Goal: Communication & Community: Share content

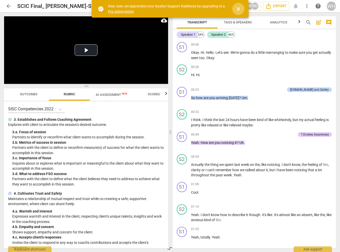
click at [239, 6] on span "close" at bounding box center [238, 9] width 6 height 6
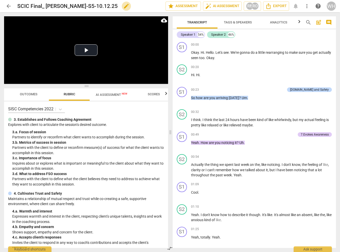
click at [123, 6] on span "edit" at bounding box center [126, 6] width 6 height 6
click at [25, 6] on input "SCIC Final_ [PERSON_NAME]-S5-10.12.25" at bounding box center [80, 6] width 126 height 10
type input "SISC Final_ Rosie-Tori-S5-10.12.25"
click at [146, 8] on span "done" at bounding box center [148, 6] width 6 height 6
click at [88, 48] on button "Play Video" at bounding box center [86, 49] width 23 height 11
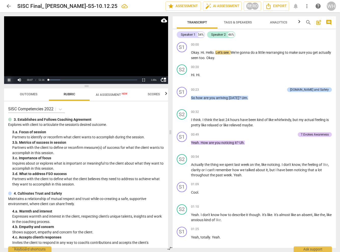
click at [10, 80] on button "Pause" at bounding box center [9, 80] width 10 height 8
click at [122, 129] on div "3. a. Focus of session" at bounding box center [88, 131] width 152 height 5
click at [262, 36] on div "Speaker 1 54% Speaker 2 46%" at bounding box center [254, 34] width 155 height 9
click at [251, 64] on div "S2 play_arrow pause 00:20 + Add competency keyboard_arrow_right Hi . Hi ." at bounding box center [254, 73] width 163 height 22
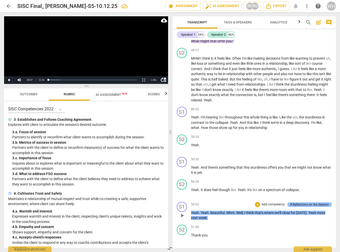
click at [305, 202] on div "R.Reflections on the Session" at bounding box center [309, 204] width 38 height 5
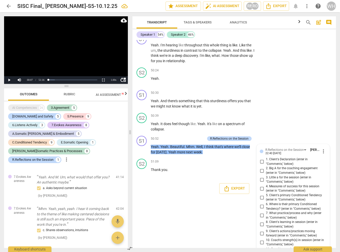
scroll to position [6162, 0]
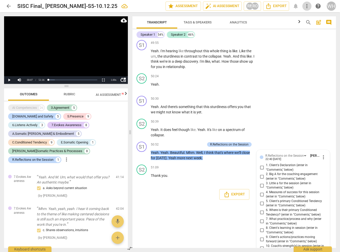
click at [307, 6] on span "more_vert" at bounding box center [307, 6] width 6 height 6
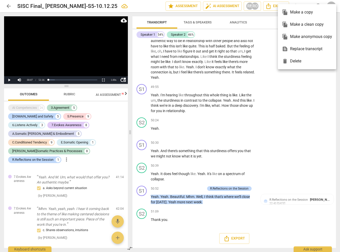
scroll to position [6046, 0]
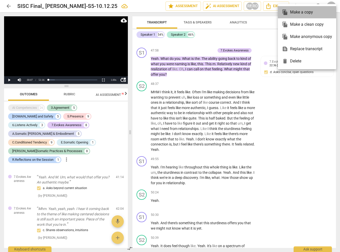
click at [298, 12] on div "file_copy Make a copy" at bounding box center [307, 12] width 50 height 12
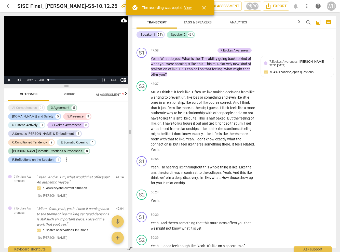
click at [188, 7] on link "View" at bounding box center [188, 8] width 8 height 4
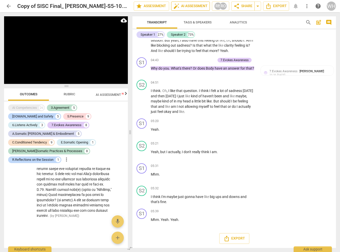
scroll to position [1535, 0]
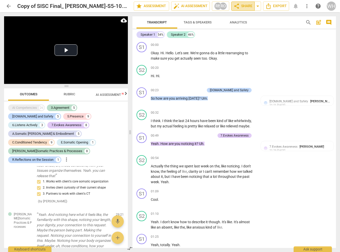
click at [244, 6] on span "share Share" at bounding box center [242, 6] width 19 height 6
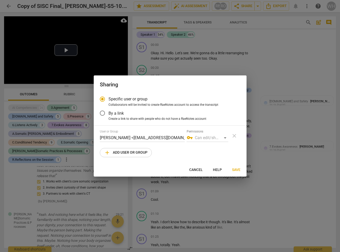
click at [125, 152] on span "add Add user or group" at bounding box center [125, 152] width 43 height 6
radio input "false"
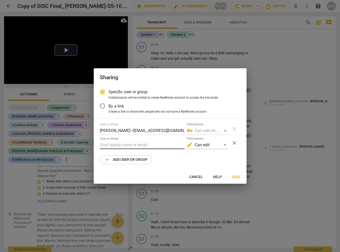
click at [122, 145] on input "text" at bounding box center [142, 145] width 85 height 8
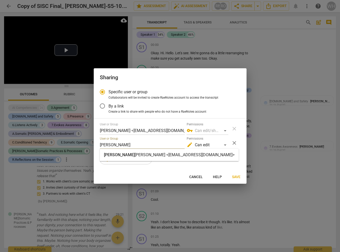
type input "merle"
click at [145, 159] on div "Merle McKinley <merlemckinley@icloud.com>" at bounding box center [169, 155] width 139 height 12
radio input "false"
type input "Merle McKinley <merlemckinley@icloud.com>"
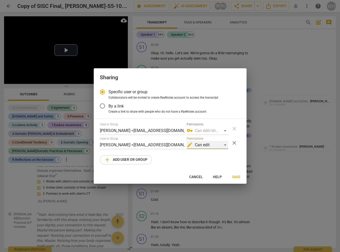
click at [224, 145] on div "edit Can edit" at bounding box center [207, 145] width 41 height 8
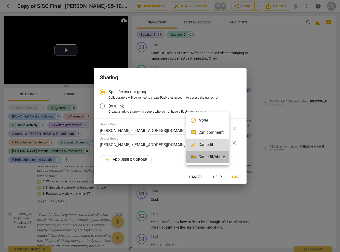
click at [208, 156] on li "vpn_key Can edit/share" at bounding box center [207, 157] width 43 height 12
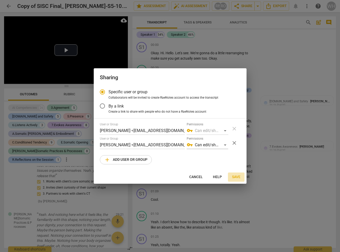
click at [236, 177] on span "Save" at bounding box center [236, 176] width 8 height 5
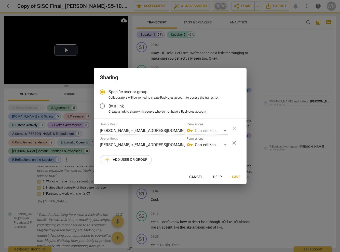
radio input "false"
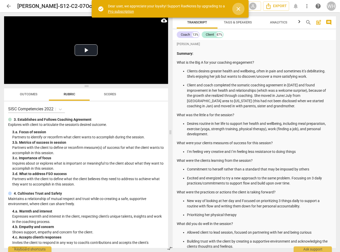
click at [237, 6] on span "close" at bounding box center [238, 9] width 6 height 6
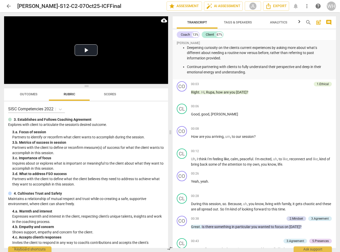
scroll to position [254, 0]
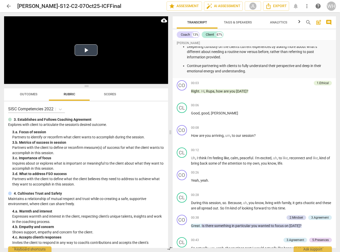
click at [84, 47] on button "Play Video" at bounding box center [86, 49] width 23 height 11
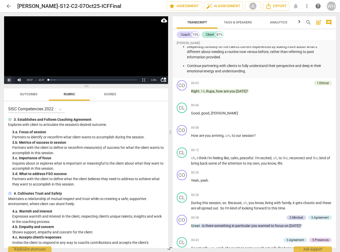
click at [9, 79] on button "Pause" at bounding box center [9, 80] width 10 height 8
click at [306, 6] on span "more_vert" at bounding box center [307, 6] width 6 height 6
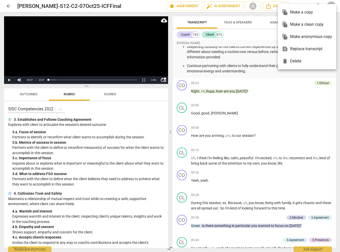
click at [299, 11] on div "file_copy Make a copy" at bounding box center [307, 12] width 50 height 12
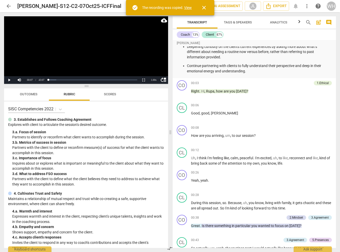
click at [190, 7] on link "View" at bounding box center [188, 8] width 8 height 4
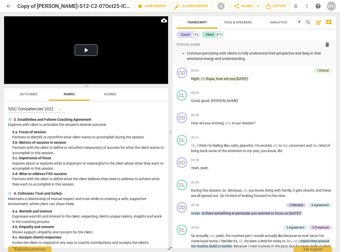
scroll to position [69, 0]
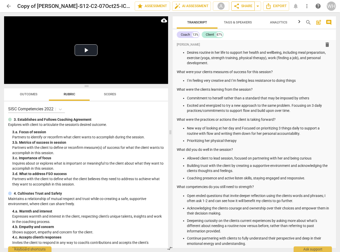
click at [246, 4] on span "share Share" at bounding box center [242, 6] width 19 height 6
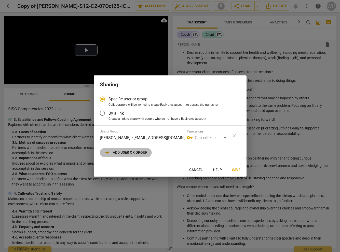
click at [124, 154] on span "add Add user or group" at bounding box center [125, 152] width 43 height 6
radio input "false"
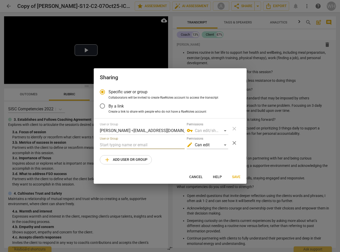
click at [123, 145] on input "text" at bounding box center [142, 145] width 85 height 8
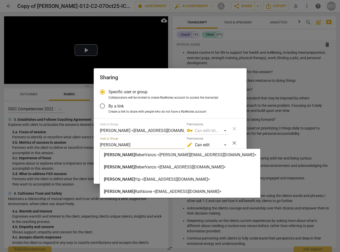
type input "amy"
click at [149, 154] on strong "BeberVanzo <amy.bebervanzo@gmail.com>" at bounding box center [195, 154] width 121 height 5
radio input "false"
type input "Amy BeberVanzo <amy.bebervanzo@gmail.com>"
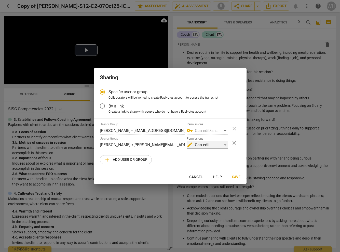
click at [226, 145] on div "edit Can edit" at bounding box center [207, 145] width 41 height 8
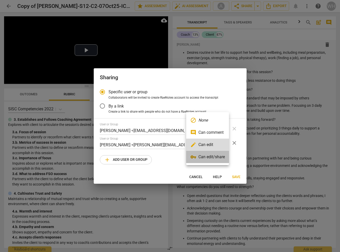
click at [204, 158] on li "vpn_key Can edit/share" at bounding box center [207, 157] width 43 height 12
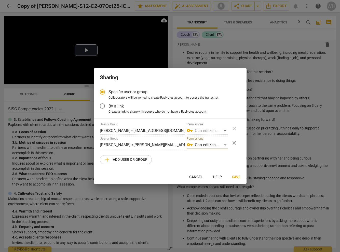
click at [236, 177] on span "Save" at bounding box center [236, 176] width 8 height 5
radio input "false"
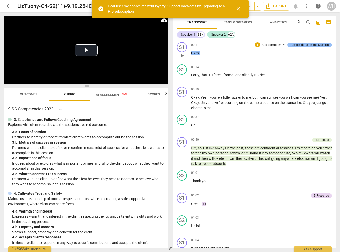
click at [311, 44] on div "R.Reflections on the Session" at bounding box center [309, 45] width 38 height 5
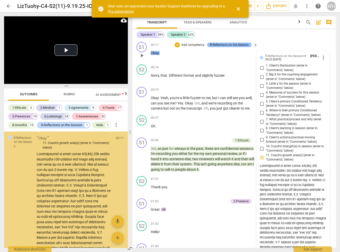
scroll to position [103, 0]
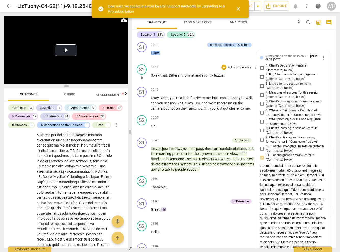
click at [205, 63] on div "S2 play_arrow pause 00:14 + Add competency keyboard_arrow_right Sorry , that . …" at bounding box center [233, 73] width 203 height 22
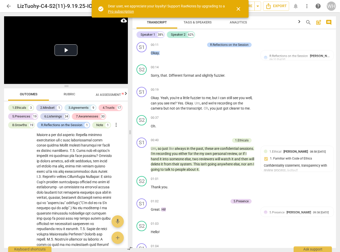
click at [232, 36] on div "Speaker 1 38% Speaker 2 62%" at bounding box center [233, 34] width 195 height 9
click at [237, 8] on span "close" at bounding box center [238, 9] width 6 height 6
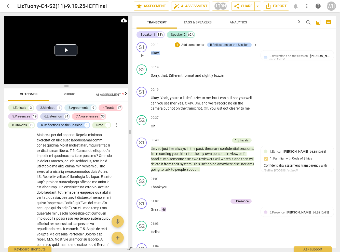
click at [205, 60] on div "00:11 + Add competency R.Reflections on the Session keyboard_arrow_right Okay ." at bounding box center [204, 51] width 107 height 18
click at [255, 45] on span "keyboard_arrow_right" at bounding box center [255, 45] width 6 height 6
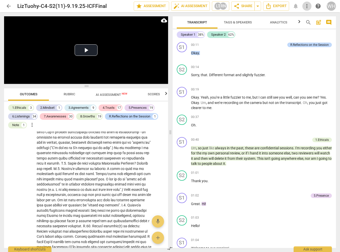
click at [306, 6] on span "more_vert" at bounding box center [307, 6] width 6 height 6
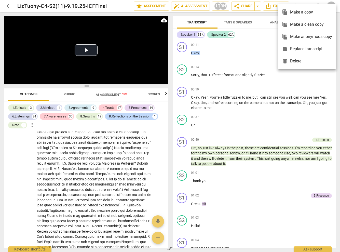
click at [293, 13] on div "file_copy Make a copy" at bounding box center [307, 12] width 50 height 12
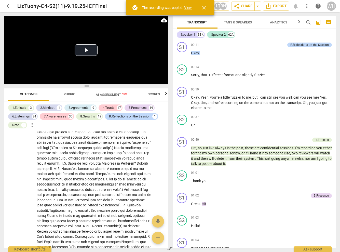
click at [189, 7] on link "View" at bounding box center [188, 8] width 8 height 4
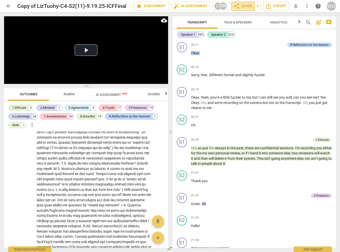
click at [246, 5] on span "share Share" at bounding box center [242, 6] width 19 height 6
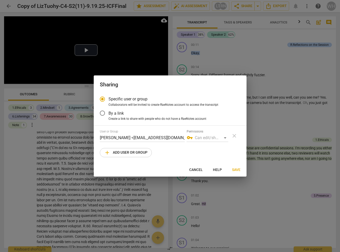
click at [124, 150] on span "add Add user or group" at bounding box center [125, 152] width 43 height 6
radio input "false"
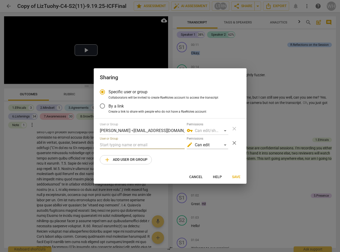
click at [124, 142] on input "text" at bounding box center [142, 145] width 85 height 8
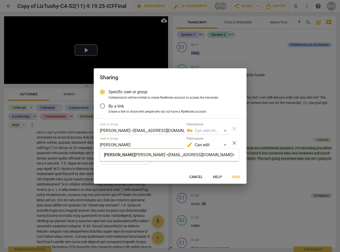
type input "merle"
click at [145, 155] on strong "McKinley <merlemckinley@icloud.com>" at bounding box center [185, 154] width 100 height 5
radio input "false"
type input "Merle McKinley <merlemckinley@icloud.com>"
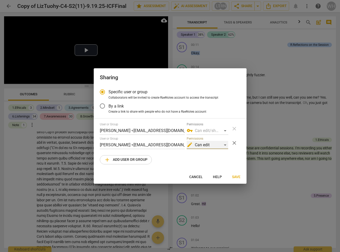
click at [226, 144] on div "edit Can edit" at bounding box center [207, 145] width 41 height 8
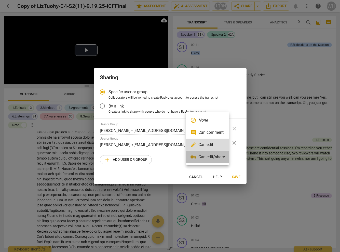
click at [206, 157] on li "vpn_key Can edit/share" at bounding box center [207, 157] width 43 height 12
radio input "false"
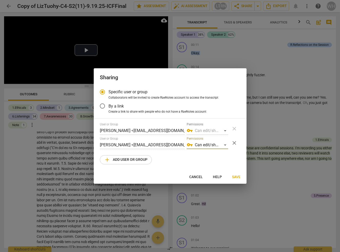
click at [235, 177] on span "Save" at bounding box center [236, 176] width 8 height 5
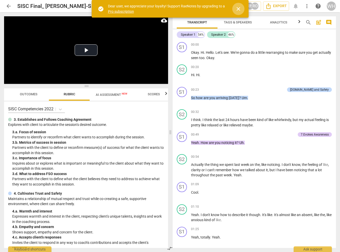
click at [236, 7] on span "close" at bounding box center [238, 9] width 6 height 6
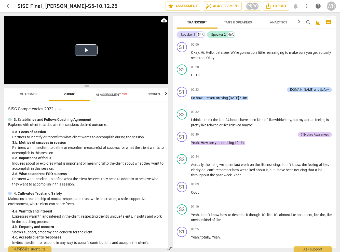
click at [87, 49] on button "Play Video" at bounding box center [86, 49] width 23 height 11
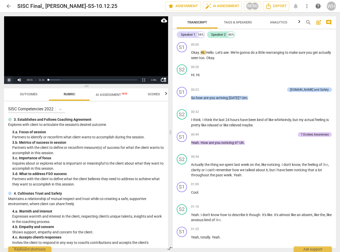
click at [8, 79] on button "Pause" at bounding box center [9, 80] width 10 height 8
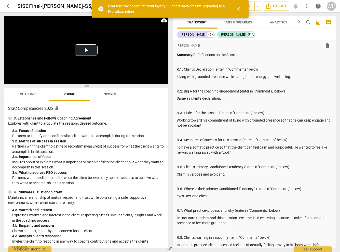
click at [239, 7] on span "close" at bounding box center [238, 9] width 6 height 6
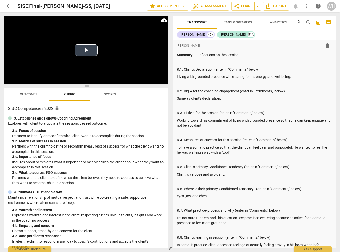
click at [87, 49] on button "Play Video" at bounding box center [86, 49] width 23 height 11
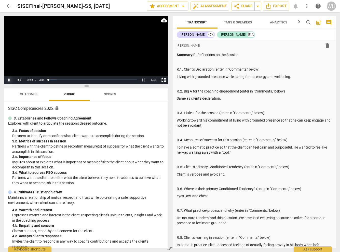
click at [8, 79] on button "Pause" at bounding box center [9, 80] width 10 height 8
click at [160, 46] on video at bounding box center [86, 49] width 164 height 67
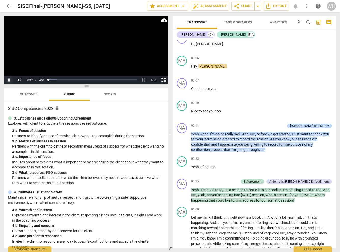
click at [9, 80] on button "Pause" at bounding box center [9, 80] width 10 height 8
click at [306, 6] on span "more_vert" at bounding box center [307, 6] width 6 height 6
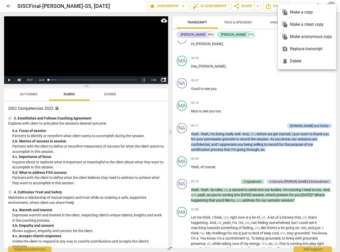
click at [295, 12] on div "file_copy Make a copy" at bounding box center [307, 12] width 50 height 12
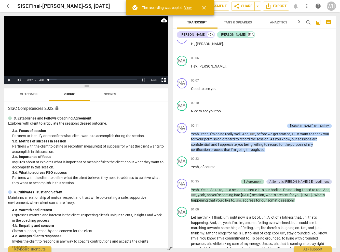
click at [188, 7] on link "View" at bounding box center [188, 8] width 8 height 4
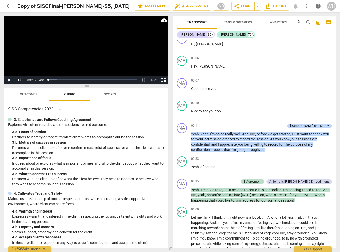
scroll to position [168, 0]
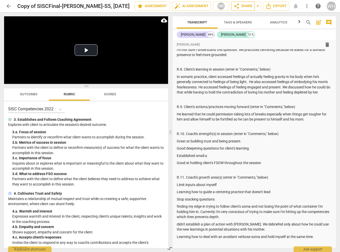
click at [243, 6] on span "share Share" at bounding box center [242, 6] width 19 height 6
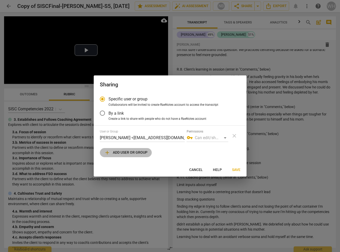
click at [122, 152] on span "add Add user or group" at bounding box center [125, 152] width 43 height 6
radio input "false"
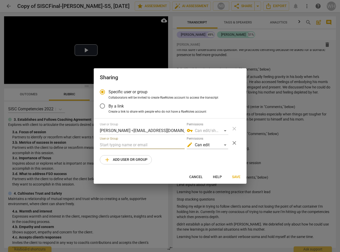
click at [109, 143] on input "text" at bounding box center [142, 145] width 85 height 8
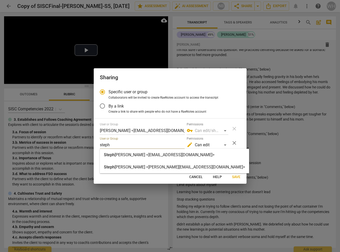
type input "steph"
click at [155, 155] on strong "[PERSON_NAME] <[EMAIL_ADDRESS][DOMAIN_NAME]>" at bounding box center [165, 154] width 100 height 5
radio input "false"
type input "[PERSON_NAME] <[EMAIL_ADDRESS][DOMAIN_NAME]>"
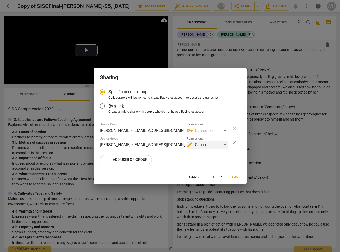
click at [225, 145] on div "edit Can edit" at bounding box center [207, 145] width 41 height 8
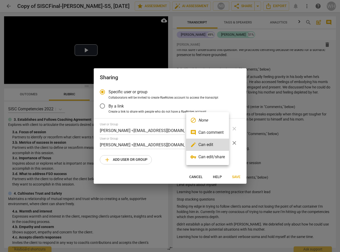
click at [209, 156] on li "vpn_key Can edit/share" at bounding box center [207, 157] width 43 height 12
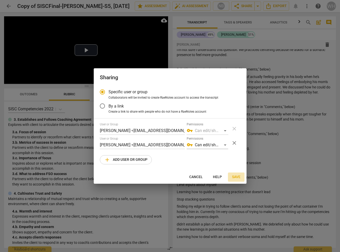
click at [235, 176] on span "Save" at bounding box center [236, 176] width 8 height 5
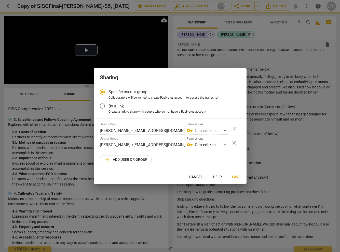
radio input "false"
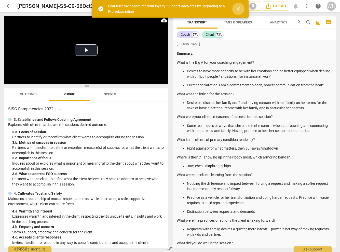
click at [238, 7] on span "close" at bounding box center [238, 9] width 6 height 6
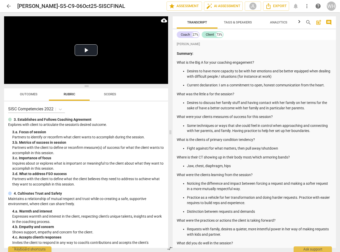
scroll to position [9, 0]
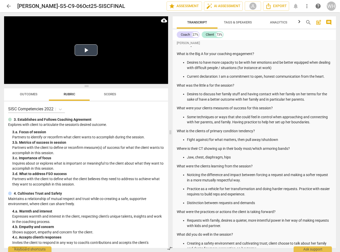
click at [87, 51] on button "Play Video" at bounding box center [86, 49] width 23 height 11
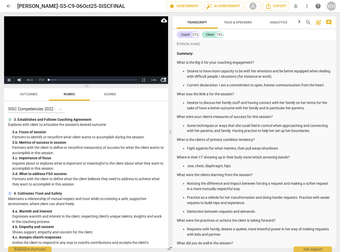
scroll to position [0, 0]
click at [9, 80] on button "Pause" at bounding box center [9, 80] width 10 height 8
click at [308, 6] on span "more_vert" at bounding box center [307, 6] width 6 height 6
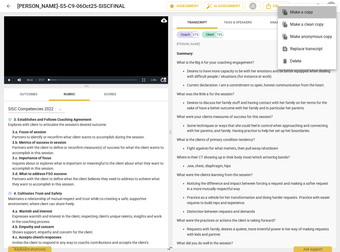
click at [298, 12] on div "file_copy Make a copy" at bounding box center [307, 12] width 50 height 12
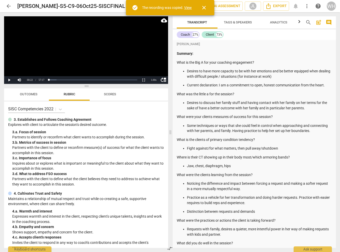
click at [187, 8] on link "View" at bounding box center [188, 8] width 8 height 4
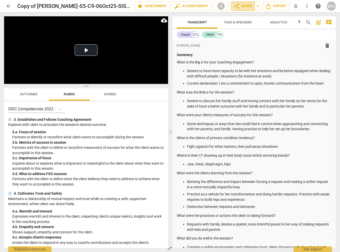
click at [245, 5] on span "share Share" at bounding box center [242, 6] width 19 height 6
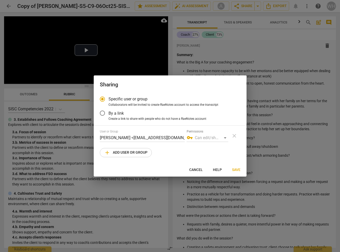
click at [123, 152] on span "add Add user or group" at bounding box center [125, 152] width 43 height 6
radio input "false"
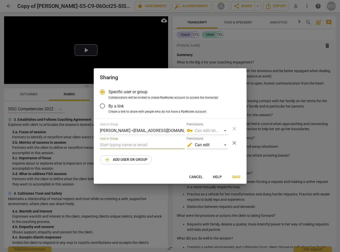
click at [119, 142] on input "text" at bounding box center [142, 145] width 85 height 8
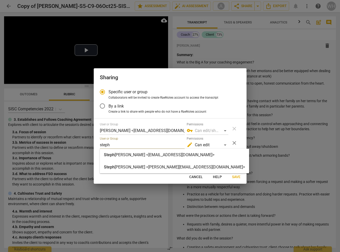
type input "steph"
click at [166, 155] on strong "[PERSON_NAME] <[EMAIL_ADDRESS][DOMAIN_NAME]>" at bounding box center [165, 154] width 100 height 5
radio input "false"
type input "[PERSON_NAME] <[EMAIL_ADDRESS][DOMAIN_NAME]>"
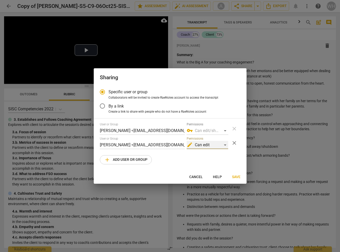
click at [225, 144] on div "edit Can edit" at bounding box center [207, 145] width 41 height 8
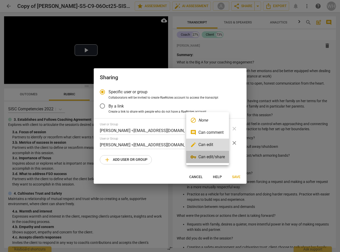
click at [207, 156] on li "vpn_key Can edit/share" at bounding box center [207, 157] width 43 height 12
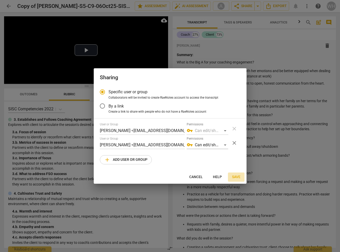
click at [235, 177] on span "Save" at bounding box center [236, 176] width 8 height 5
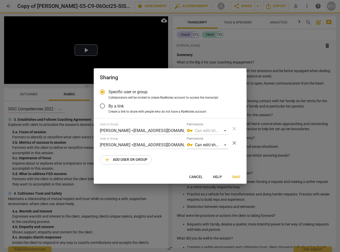
radio input "false"
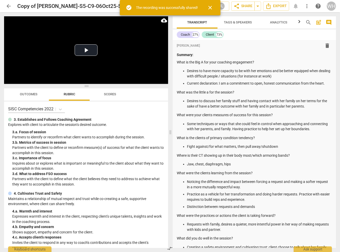
click at [263, 36] on div "Coach 27% Client 73%" at bounding box center [254, 34] width 155 height 9
